Goal: Information Seeking & Learning: Learn about a topic

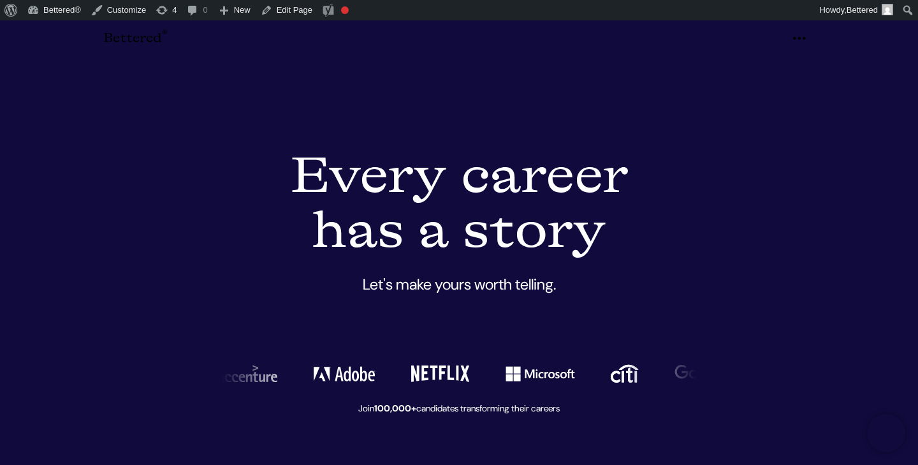
scroll to position [2787, 0]
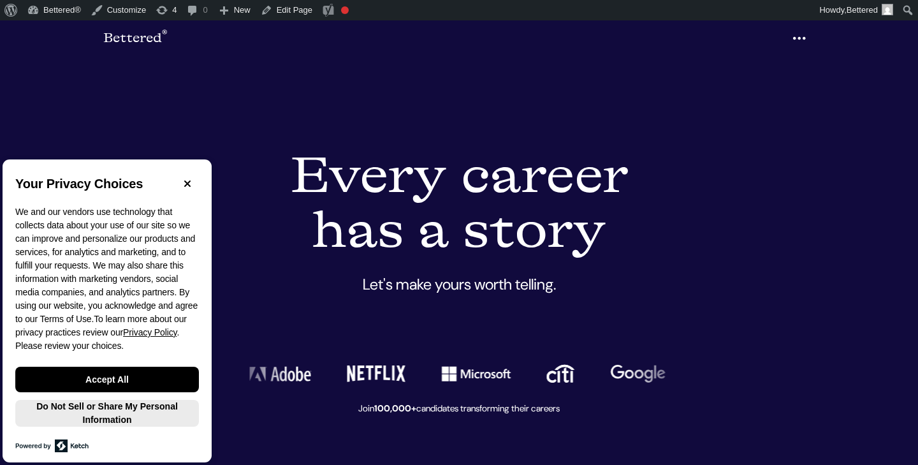
scroll to position [20, 0]
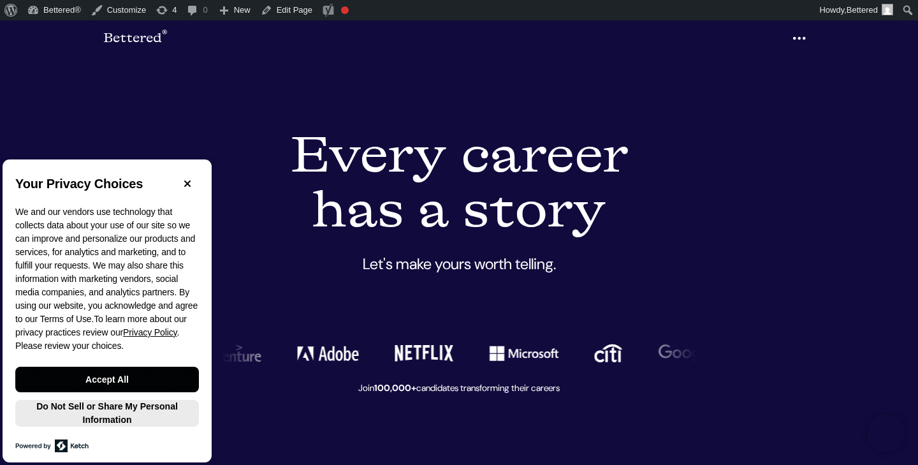
click at [137, 379] on button "Accept All" at bounding box center [107, 378] width 184 height 25
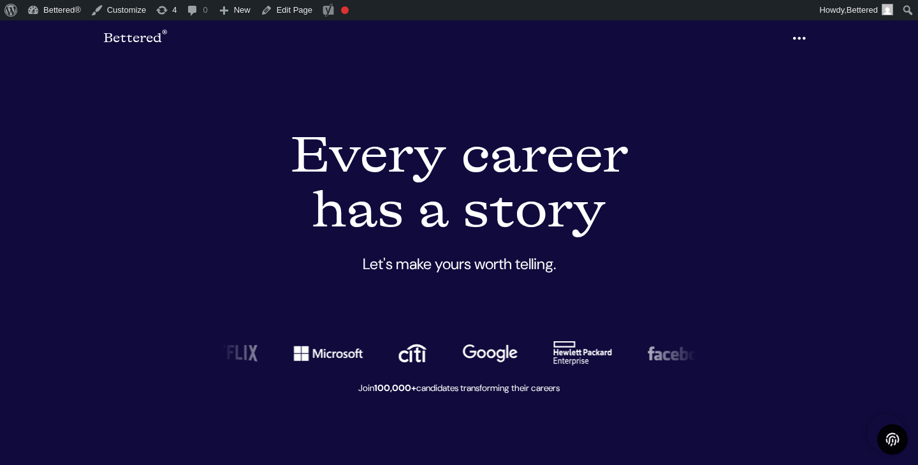
click at [888, 437] on icon "Show Preferences" at bounding box center [892, 439] width 20 height 20
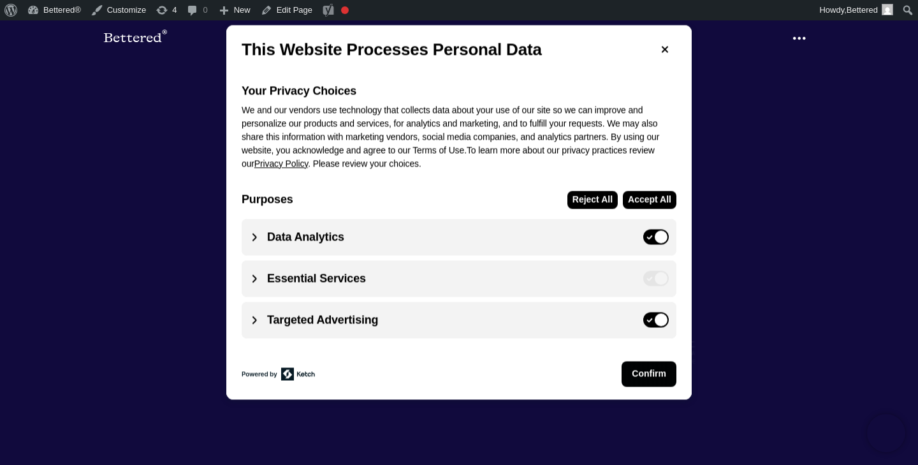
click at [643, 370] on button "Confirm" at bounding box center [648, 373] width 55 height 25
